Goal: Use online tool/utility: Utilize a website feature to perform a specific function

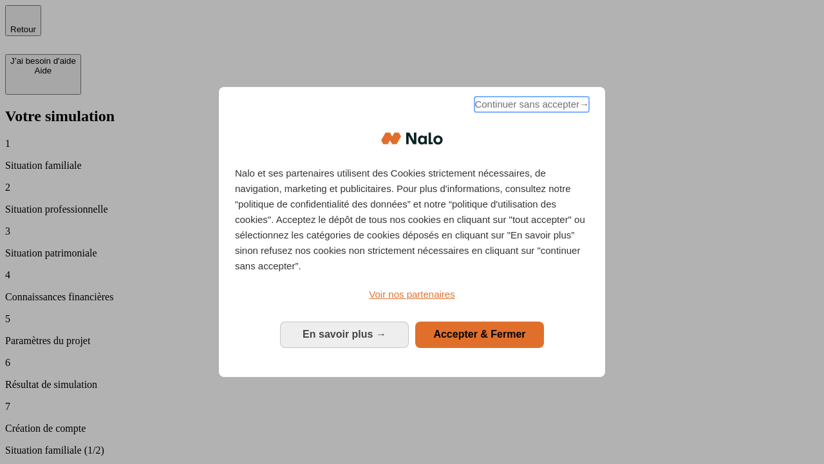
click at [530, 106] on span "Continuer sans accepter →" at bounding box center [531, 104] width 115 height 15
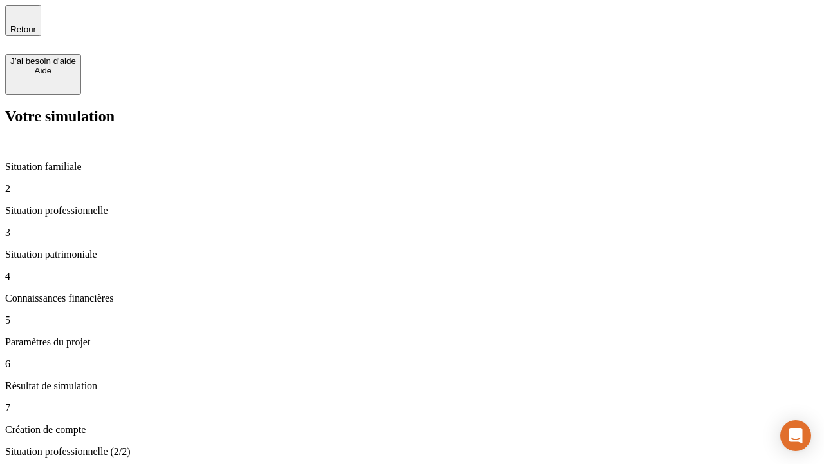
type input "70 000"
type input "1 000"
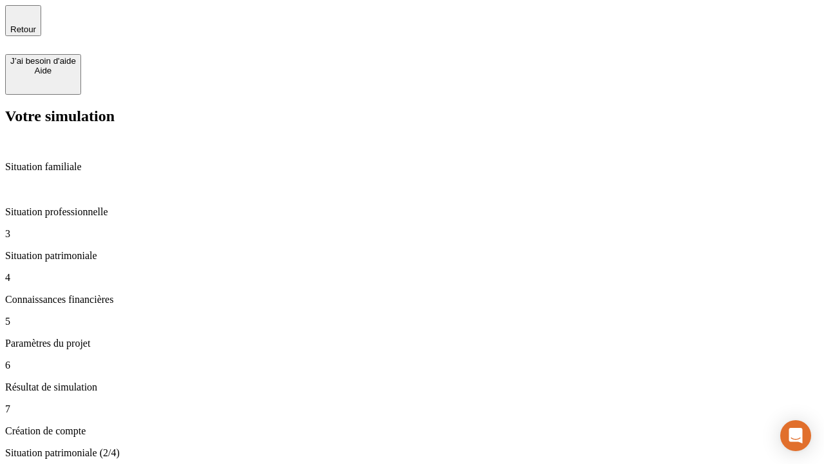
type input "800"
type input "6"
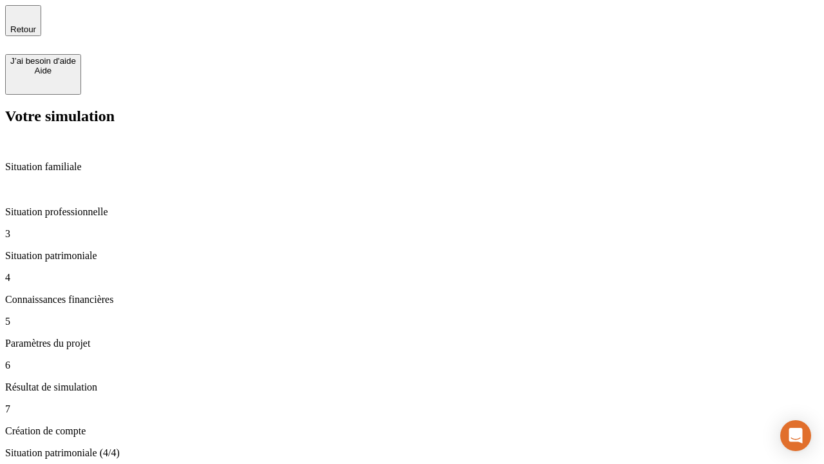
type input "400"
type input "3"
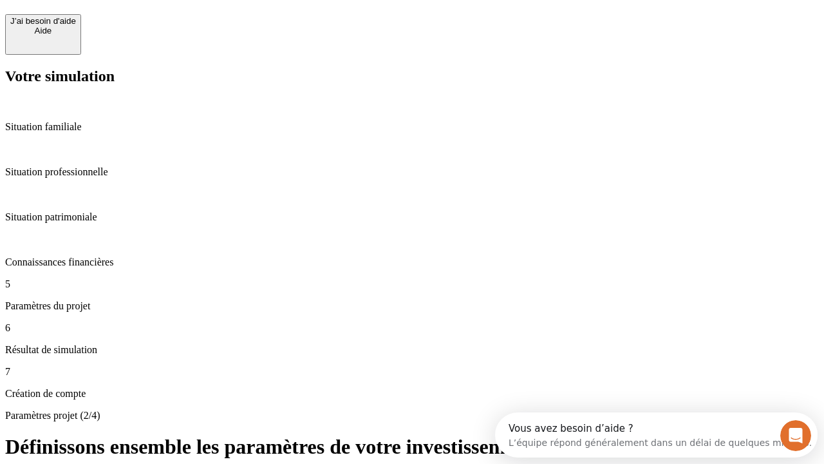
scroll to position [12, 0]
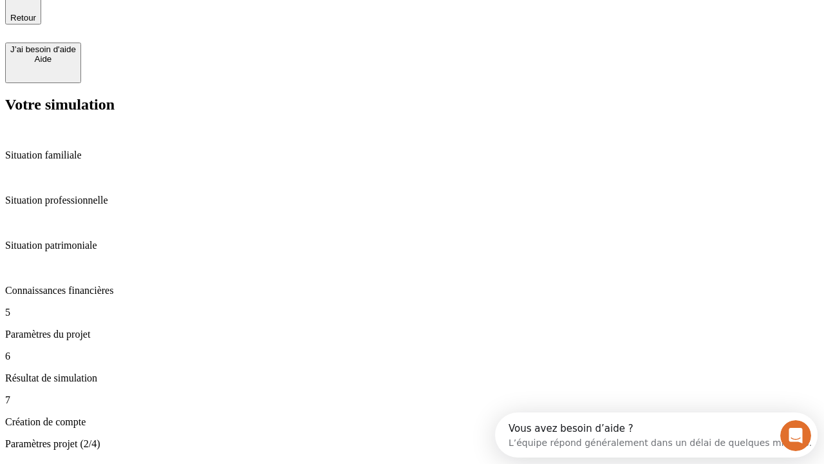
type input "35"
type input "500"
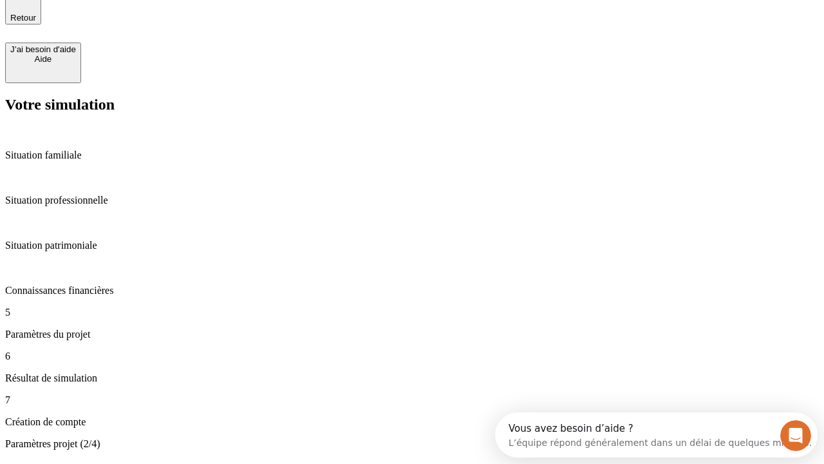
type input "640"
